Goal: Information Seeking & Learning: Learn about a topic

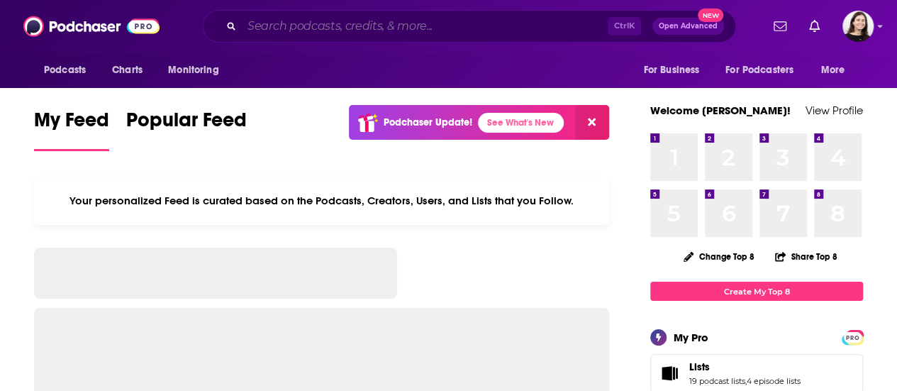
click at [393, 26] on input "Search podcasts, credits, & more..." at bounding box center [425, 26] width 366 height 23
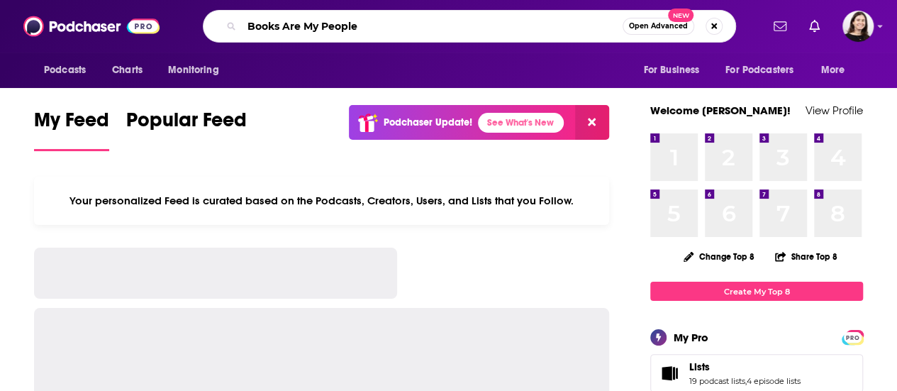
type input "Books Are My People"
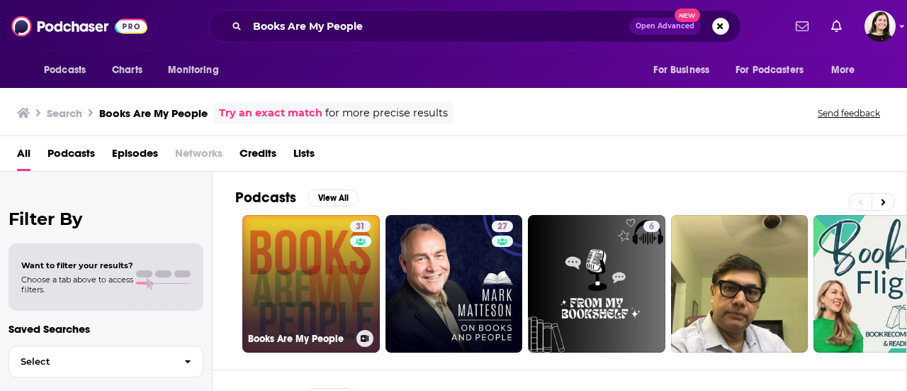
click at [296, 259] on link "31 Books Are My People" at bounding box center [311, 284] width 138 height 138
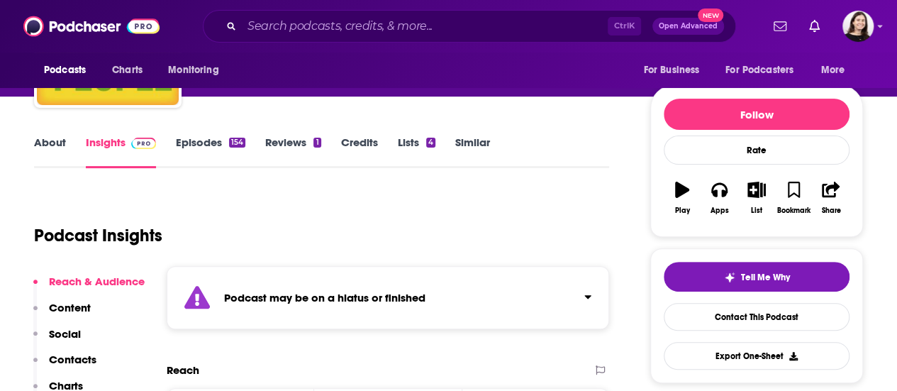
scroll to position [134, 0]
